Goal: Task Accomplishment & Management: Complete application form

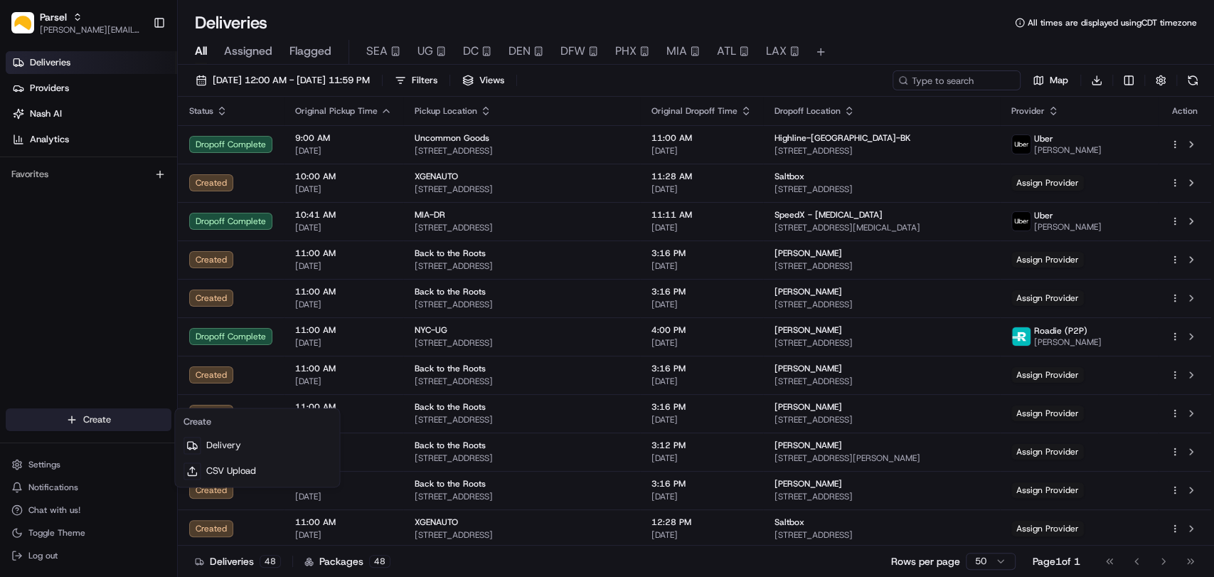
click at [108, 420] on html "Parsel [EMAIL_ADDRESS][PERSON_NAME][DOMAIN_NAME] Toggle Sidebar Deliveries Prov…" at bounding box center [607, 288] width 1214 height 577
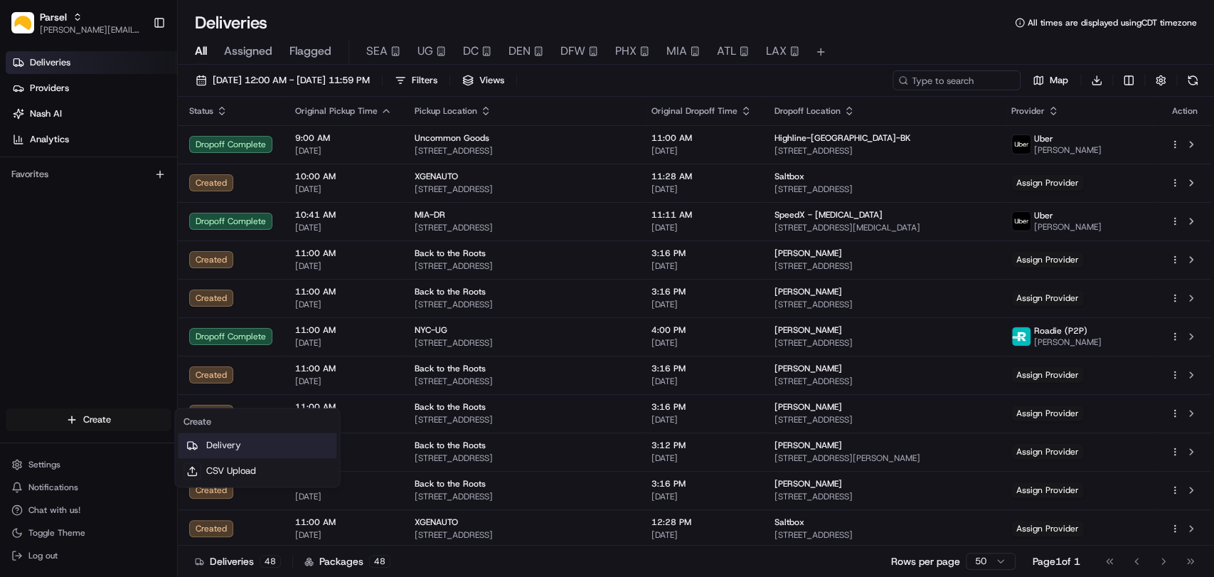
click at [243, 439] on link "Delivery" at bounding box center [257, 445] width 159 height 26
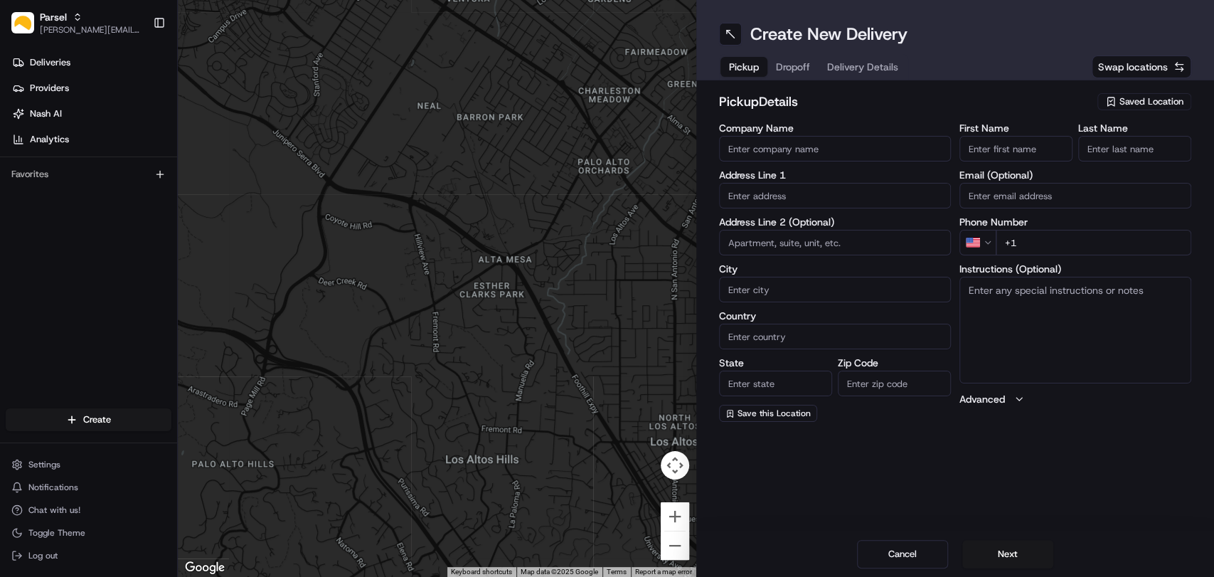
click at [1155, 95] on span "Saved Location" at bounding box center [1151, 101] width 64 height 13
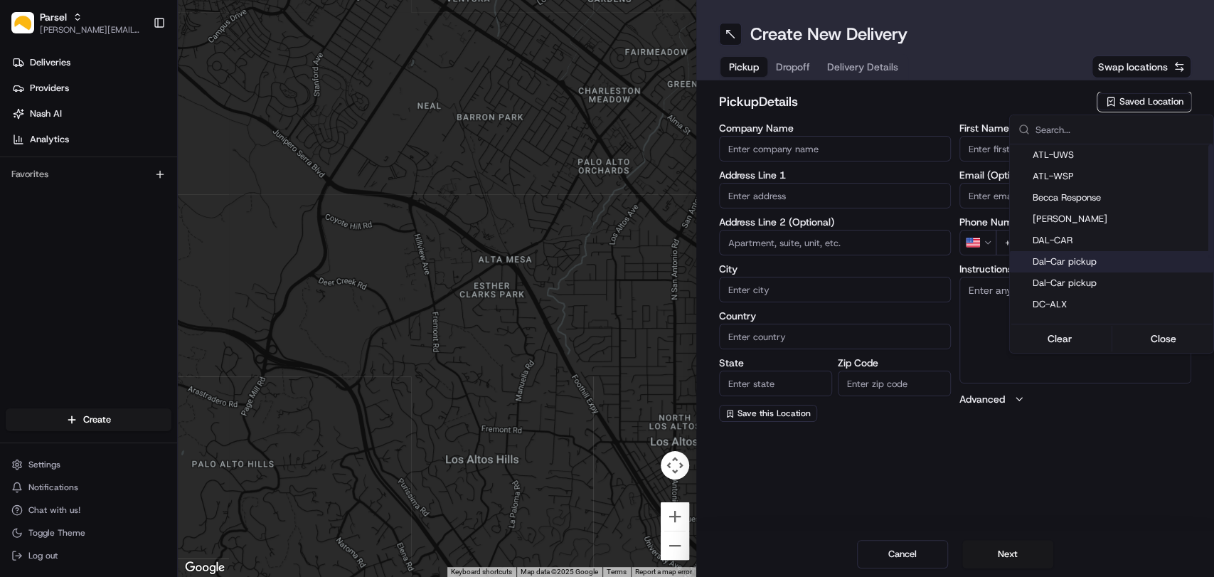
click at [1109, 257] on span "Dal-Car pickup" at bounding box center [1119, 261] width 175 height 13
type input "Dal-Car pickup"
type input "[STREET_ADDRESS][PERSON_NAME]"
type input "Carrollton"
type input "US"
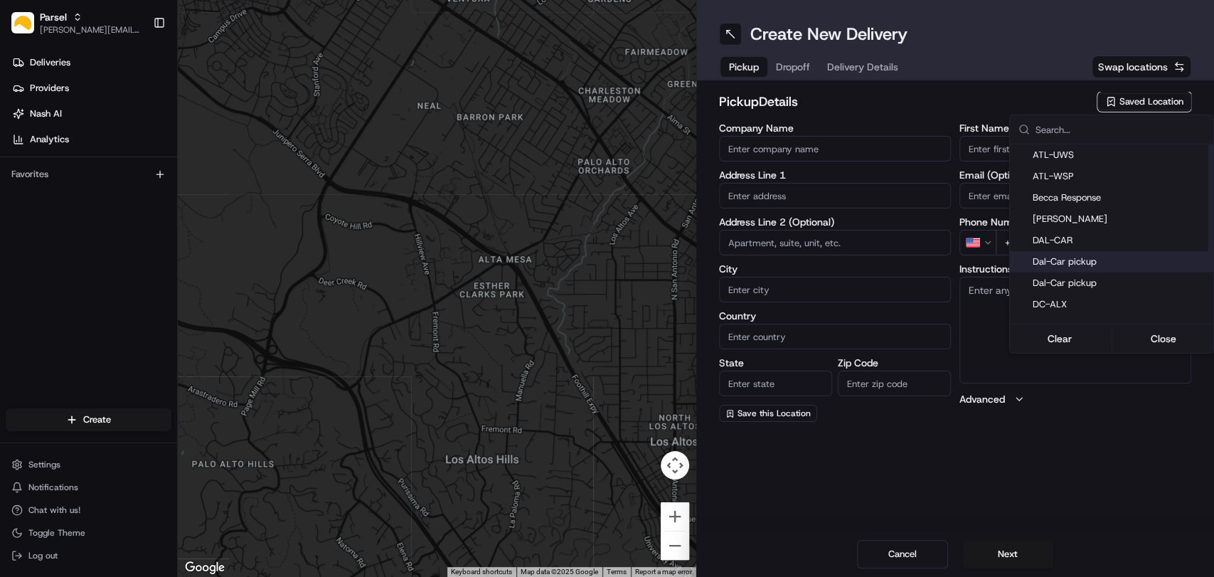
type input "[GEOGRAPHIC_DATA]"
type input "75006"
type input "[PERSON_NAME]"
type input "[EMAIL_ADDRESS][DOMAIN_NAME]"
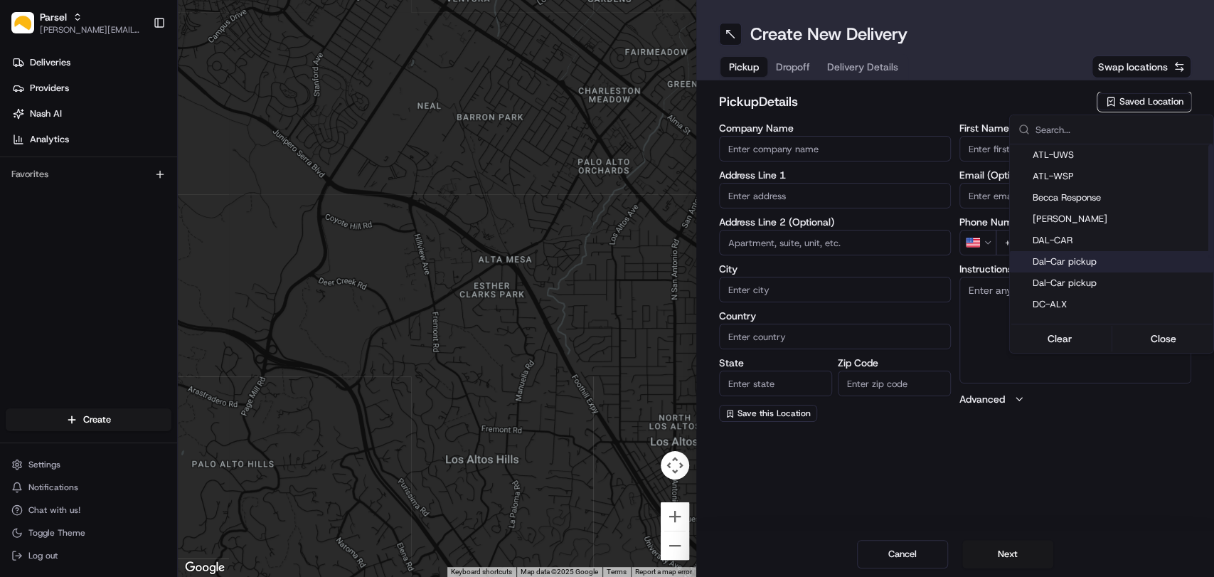
type input "[PHONE_NUMBER]"
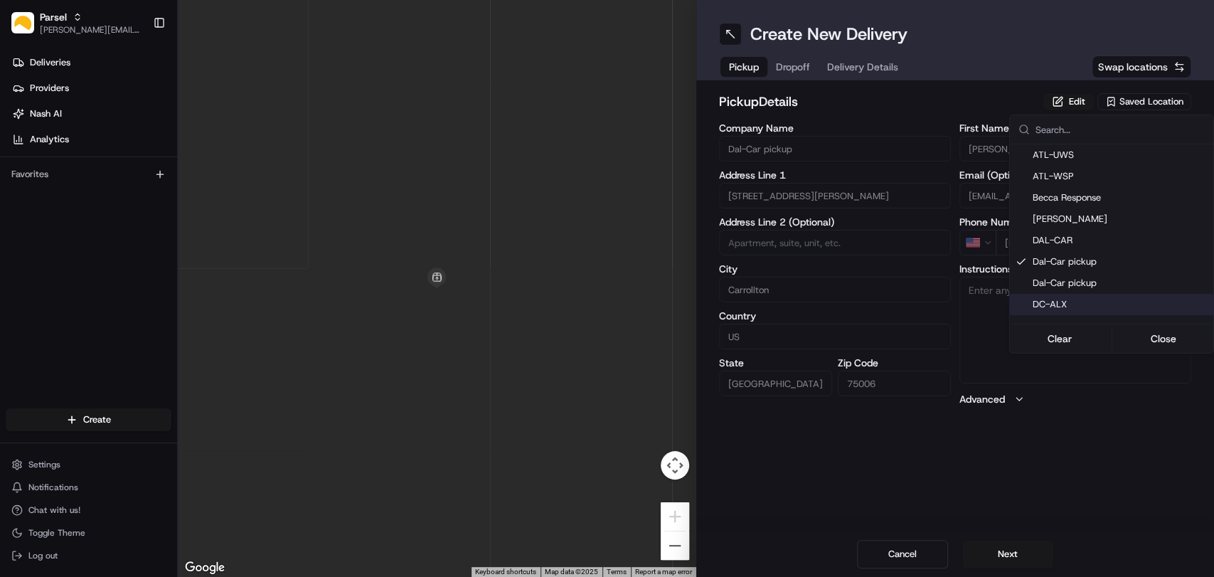
click at [973, 331] on html "Parsel [EMAIL_ADDRESS][PERSON_NAME][DOMAIN_NAME] Toggle Sidebar Deliveries Prov…" at bounding box center [607, 288] width 1214 height 577
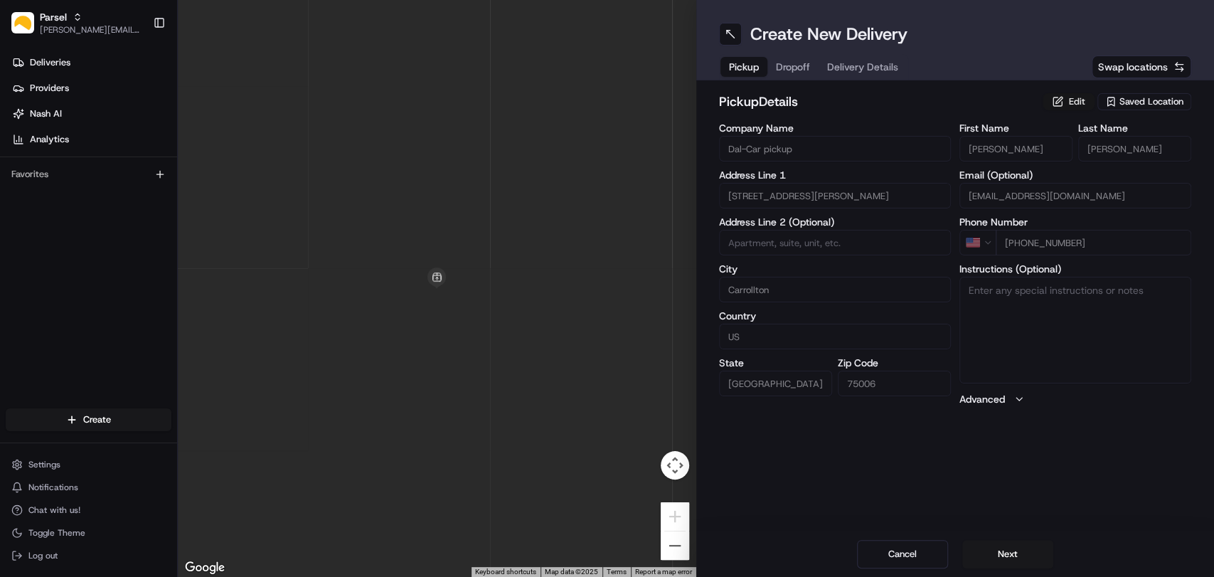
click at [1079, 105] on button "Edit" at bounding box center [1068, 101] width 52 height 17
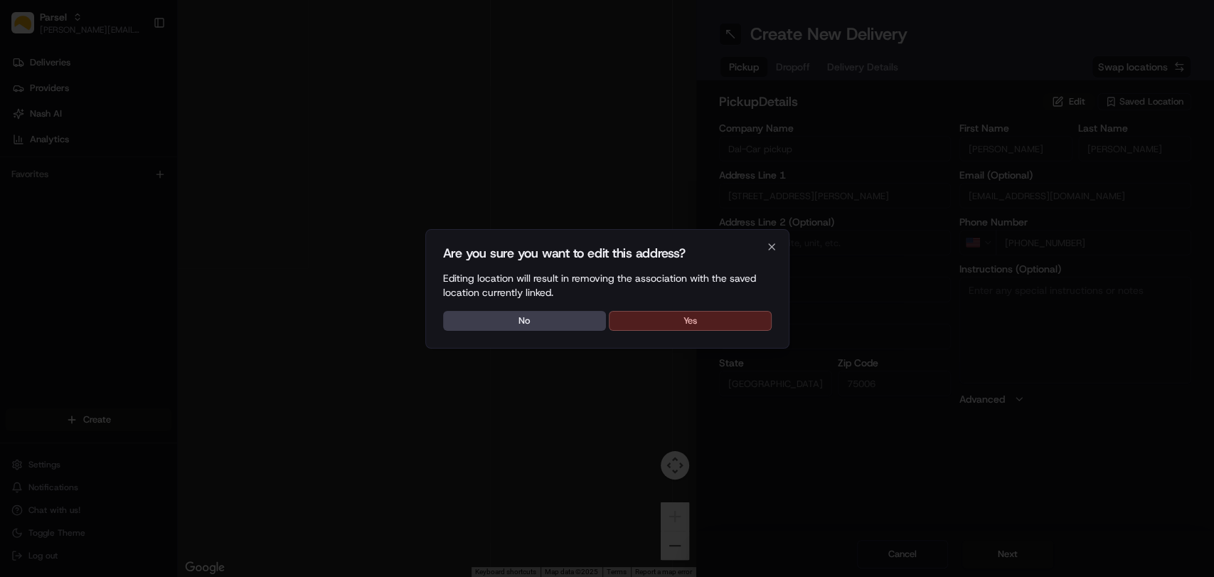
click at [717, 312] on button "Yes" at bounding box center [690, 321] width 163 height 20
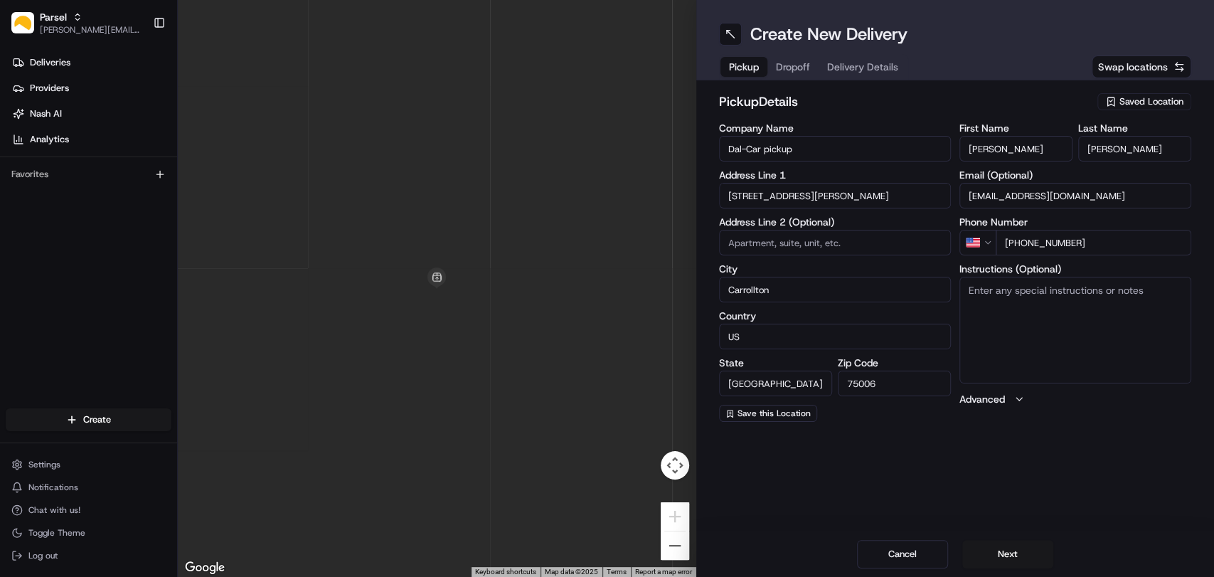
click at [1048, 318] on textarea "Instructions (Optional)" at bounding box center [1075, 330] width 232 height 107
paste textarea "Please pickup the packages at the rear loading dock with the large glass doors,…"
type textarea "Please pickup the packages at the rear loading dock with the large glass doors,…"
click at [1012, 544] on button "Next" at bounding box center [1007, 554] width 91 height 28
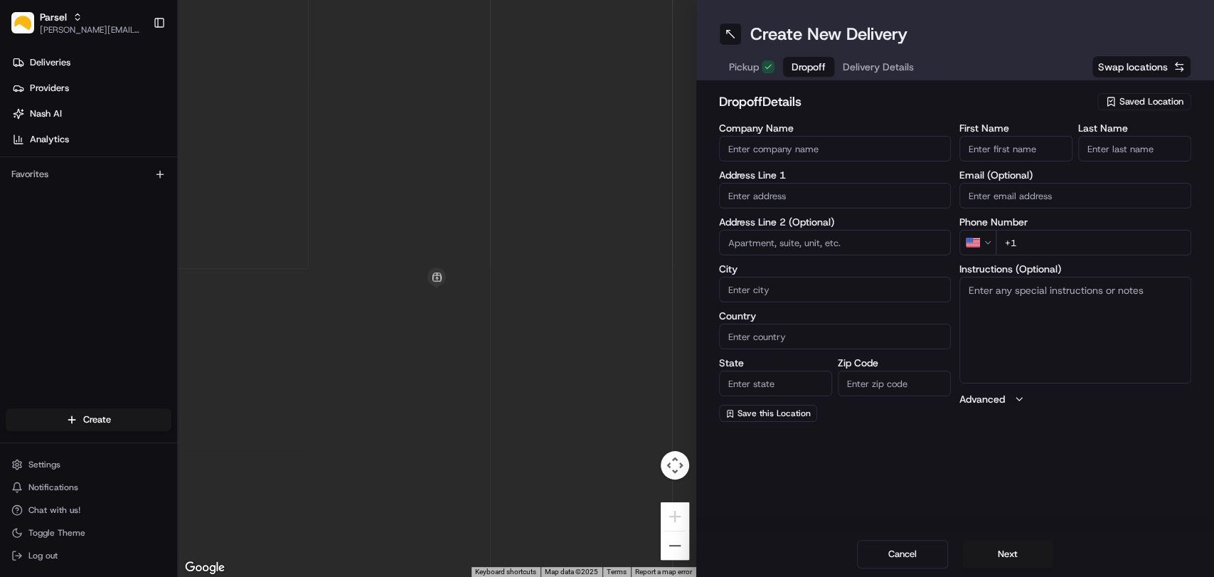
click at [1166, 105] on span "Saved Location" at bounding box center [1151, 101] width 64 height 13
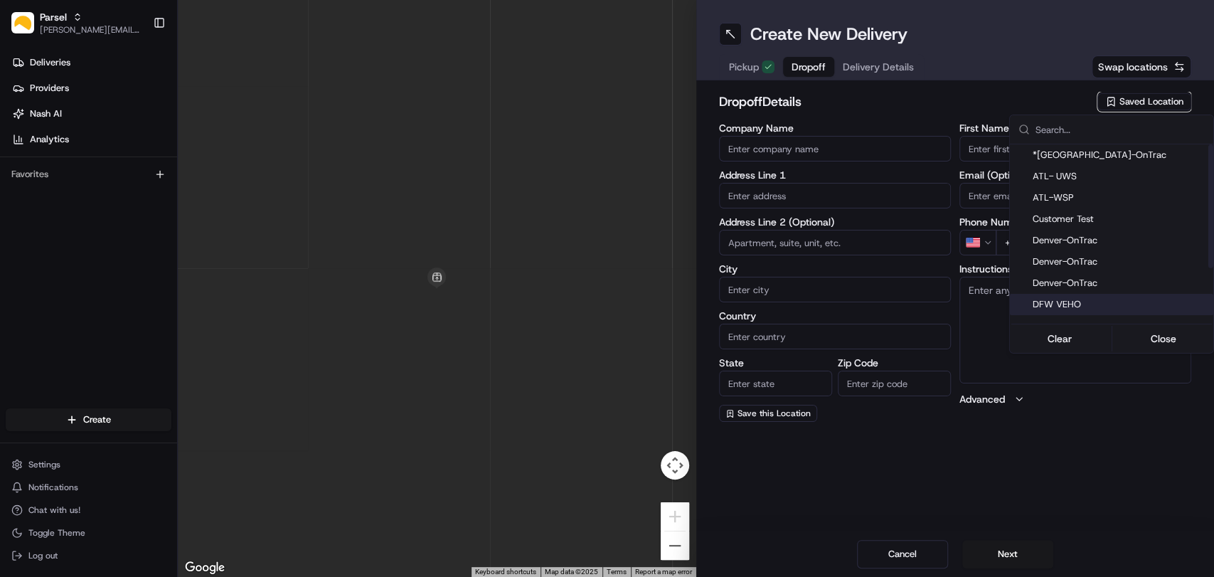
click at [1081, 309] on span "DFW VEHO" at bounding box center [1119, 304] width 175 height 13
type input "DFW VEHO"
type input "[STREET_ADDRESS]"
type input "Suite 325"
type input "[GEOGRAPHIC_DATA]"
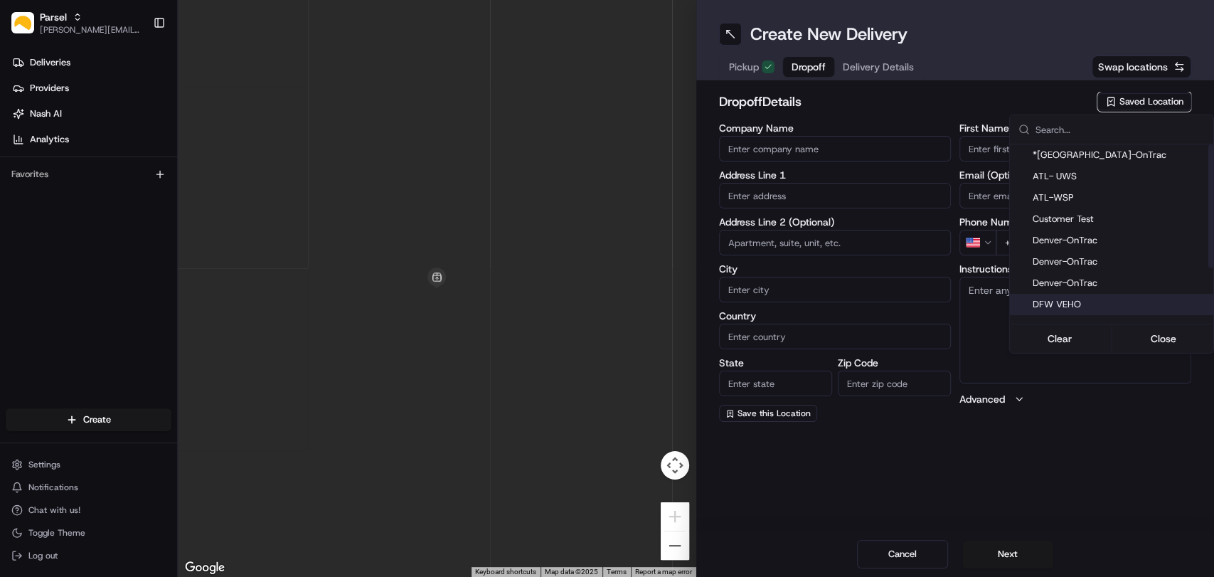
type input "US"
type input "[GEOGRAPHIC_DATA]"
type input "75028"
type input "Navid"
type input "Kassam"
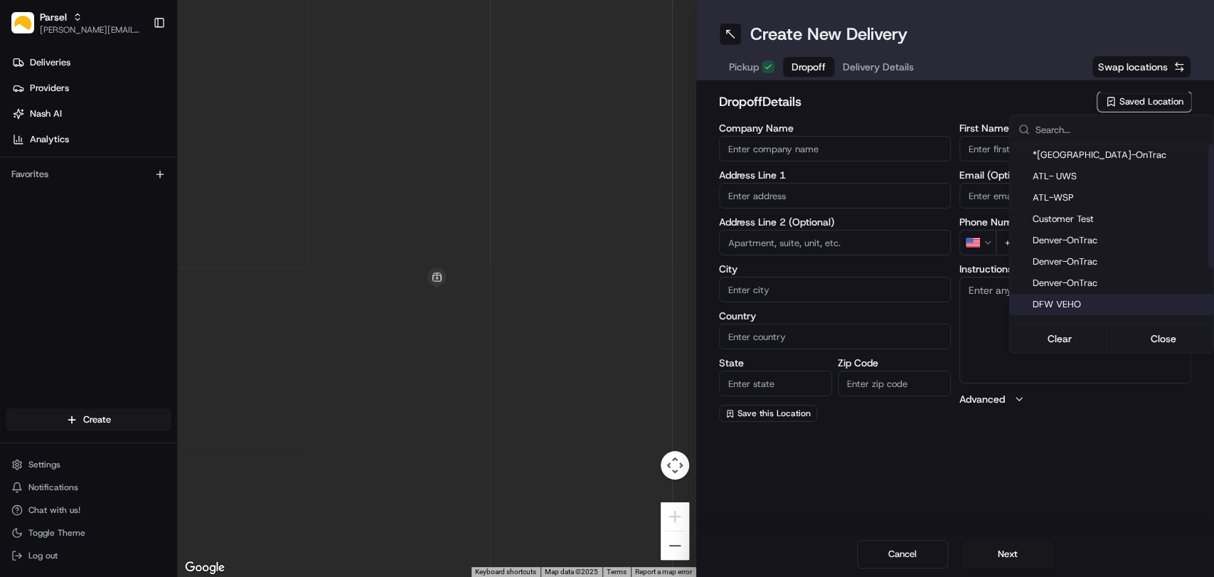
type input "[EMAIL_ADDRESS][DOMAIN_NAME]"
type input "[PHONE_NUMBER]"
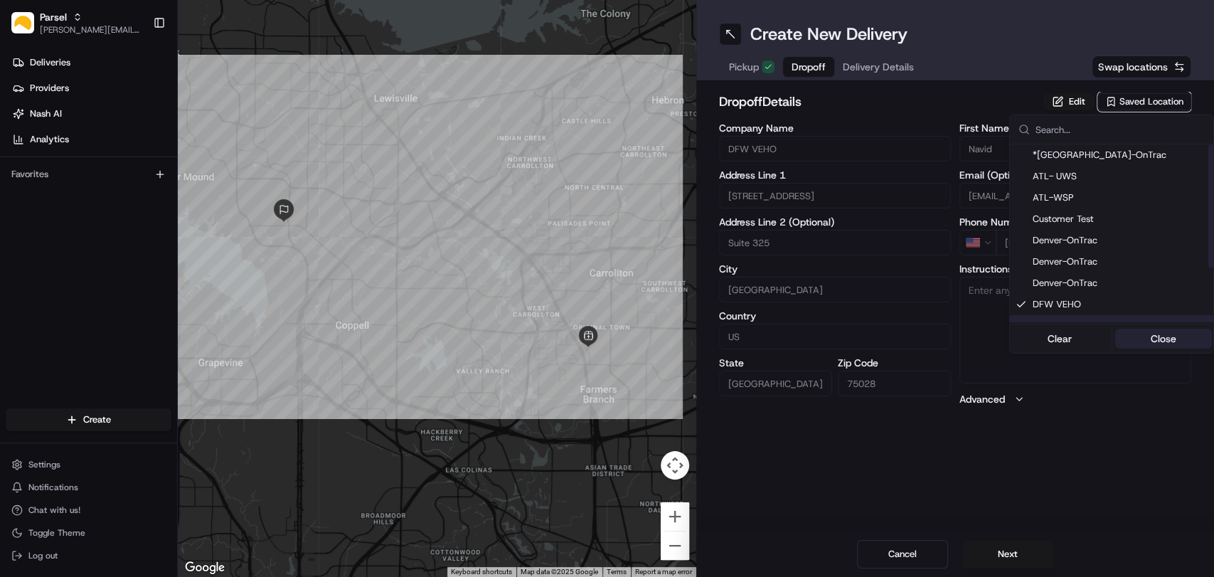
click at [1166, 335] on button "Close" at bounding box center [1162, 338] width 97 height 20
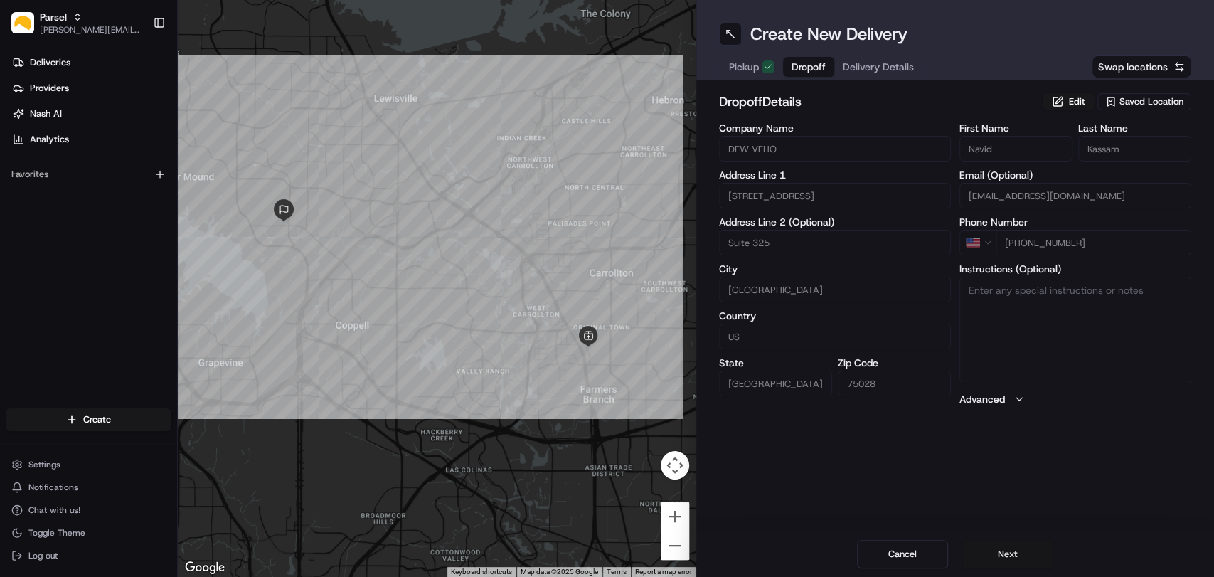
click at [1005, 551] on button "Next" at bounding box center [1007, 554] width 91 height 28
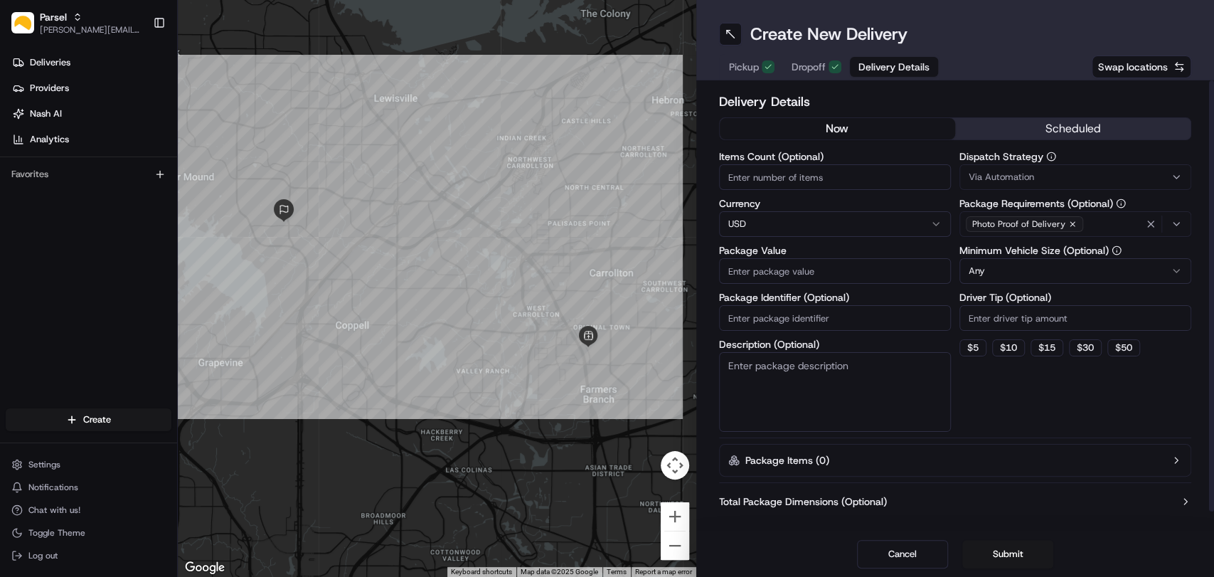
click at [825, 185] on input "Items Count (Optional)" at bounding box center [835, 177] width 232 height 26
type input "6"
click at [781, 323] on input "Package Identifier (Optional)" at bounding box center [835, 318] width 232 height 26
click at [786, 260] on input "Package Value" at bounding box center [835, 271] width 232 height 26
type input "200"
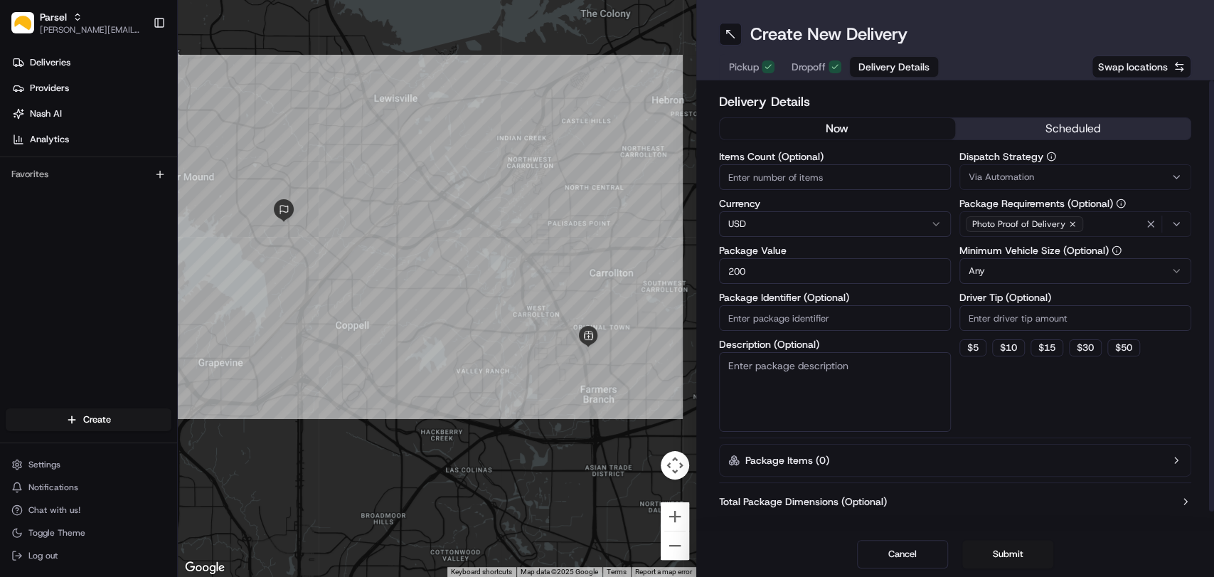
click at [774, 389] on textarea "Description (Optional)" at bounding box center [835, 392] width 232 height 80
click at [829, 407] on textarea "Description (Optional)" at bounding box center [835, 392] width 232 height 80
paste textarea "10-15 small packages. You will find the packages on the black plastic shelf by …"
click at [766, 362] on textarea "6-7 small packages. You will find the packages on the black plastic shelf by th…" at bounding box center [835, 392] width 232 height 80
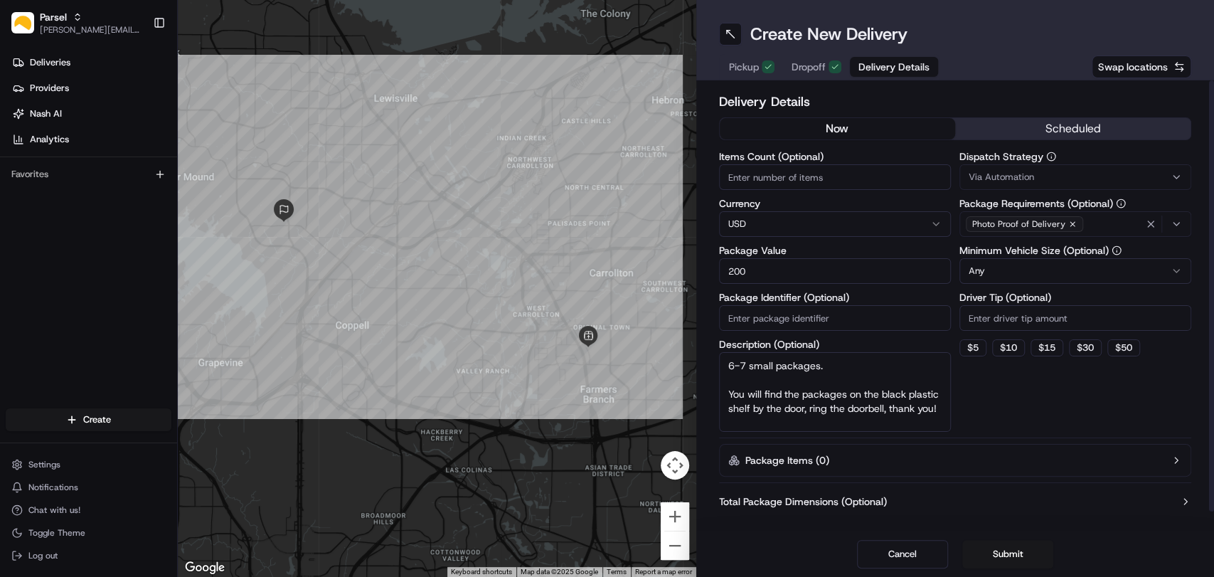
click at [766, 362] on textarea "6-7 small packages. You will find the packages on the black plastic shelf by th…" at bounding box center [835, 392] width 232 height 80
type textarea "1 medium package 5 small packages You will find the packages on the black plast…"
click at [764, 178] on input "Items Count (Optional)" at bounding box center [835, 177] width 232 height 26
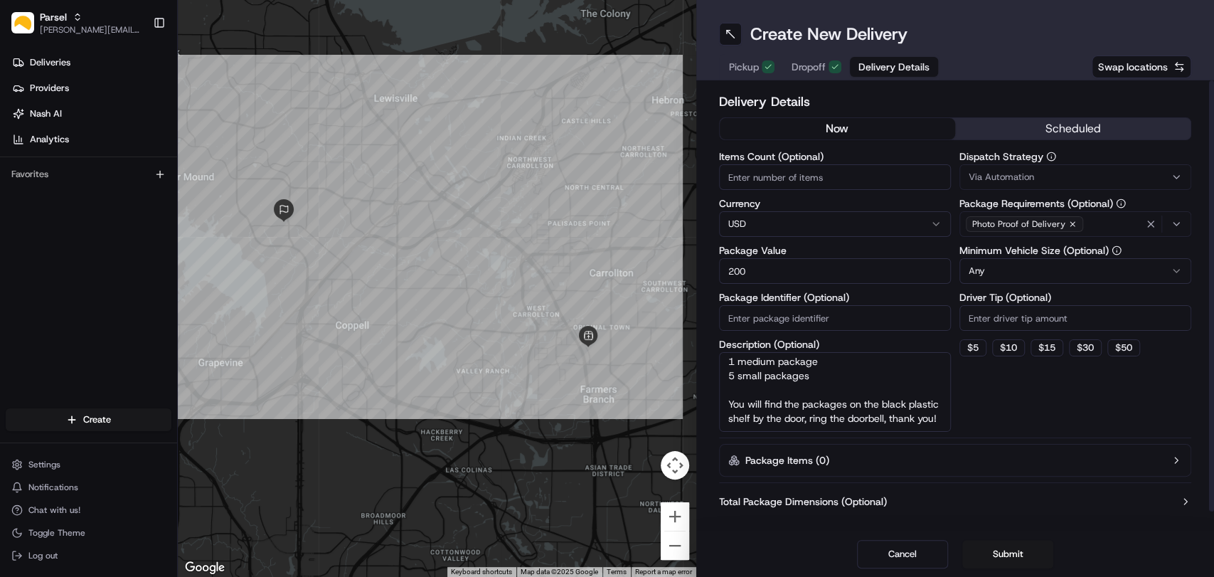
click at [764, 178] on input "Items Count (Optional)" at bounding box center [835, 177] width 232 height 26
type input "6"
click at [1006, 274] on html "Parsel [EMAIL_ADDRESS][PERSON_NAME][DOMAIN_NAME] Toggle Sidebar Deliveries Prov…" at bounding box center [607, 288] width 1214 height 577
click at [1001, 557] on button "Submit" at bounding box center [1007, 554] width 91 height 28
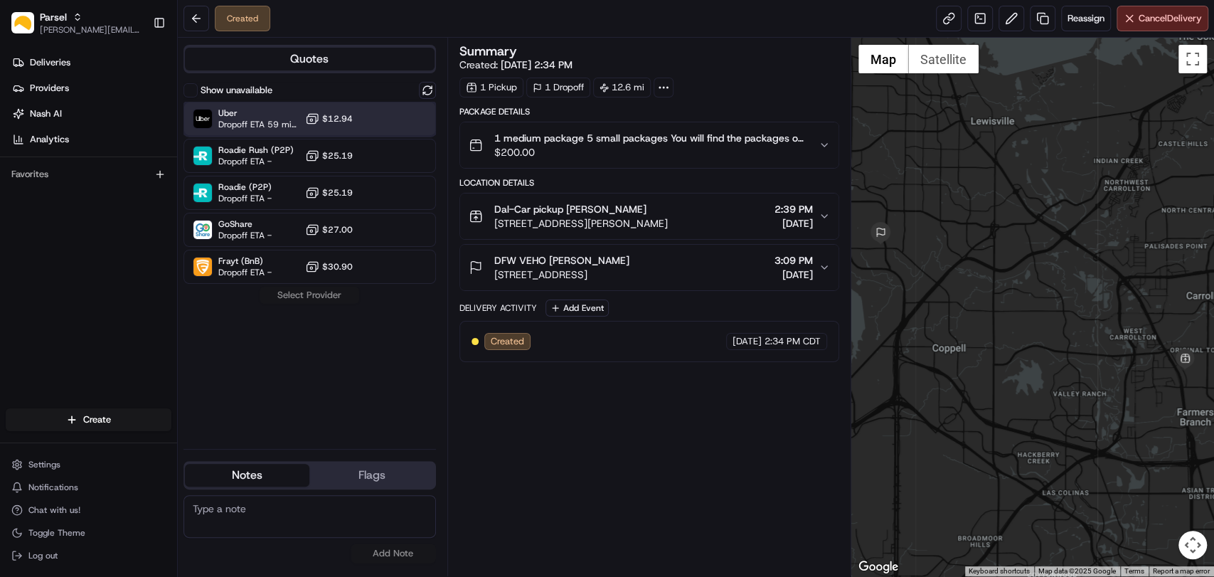
click at [228, 114] on span "Uber" at bounding box center [258, 112] width 81 height 11
click at [319, 299] on button "Assign Provider" at bounding box center [309, 295] width 101 height 17
